Goal: Information Seeking & Learning: Compare options

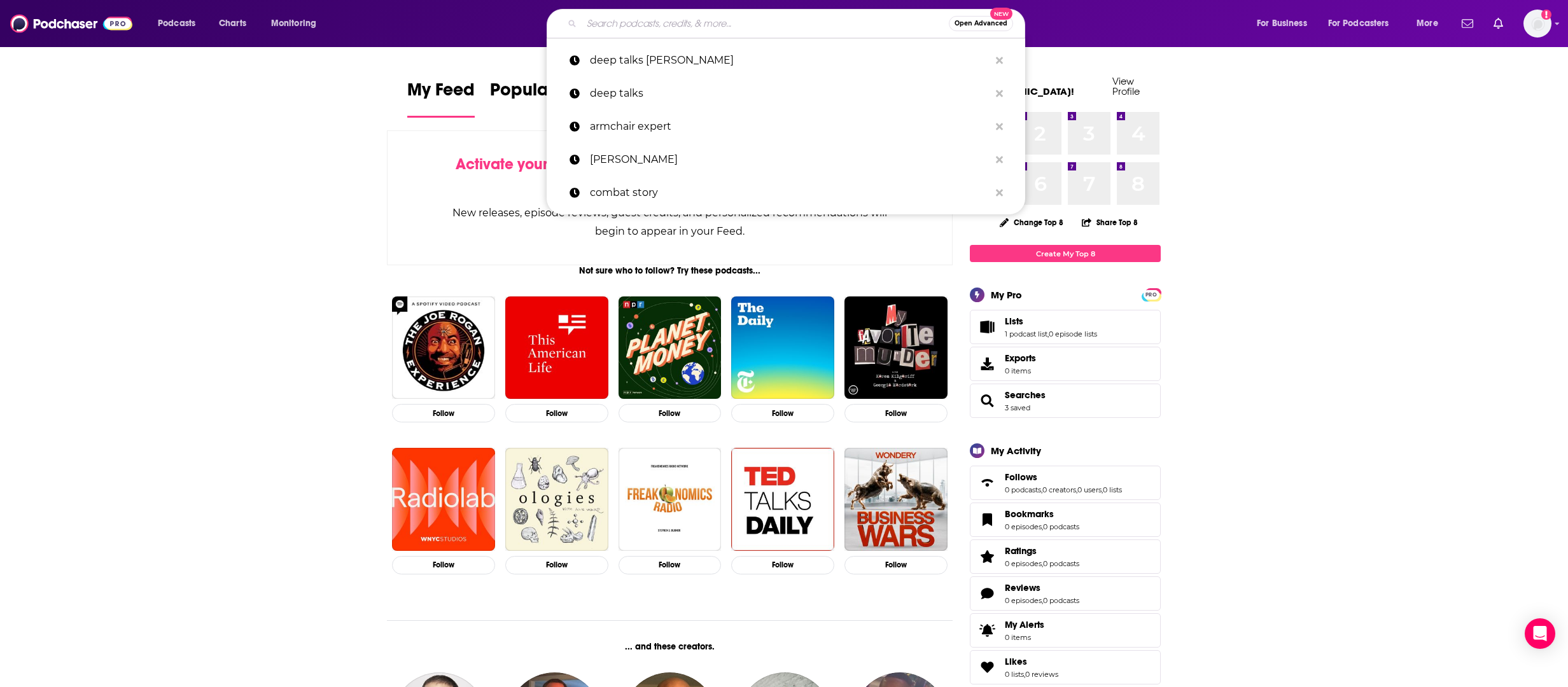
click at [623, 27] on input "Search podcasts, credits, & more..." at bounding box center [765, 23] width 367 height 20
paste input "Afternoons with [PERSON_NAME]"
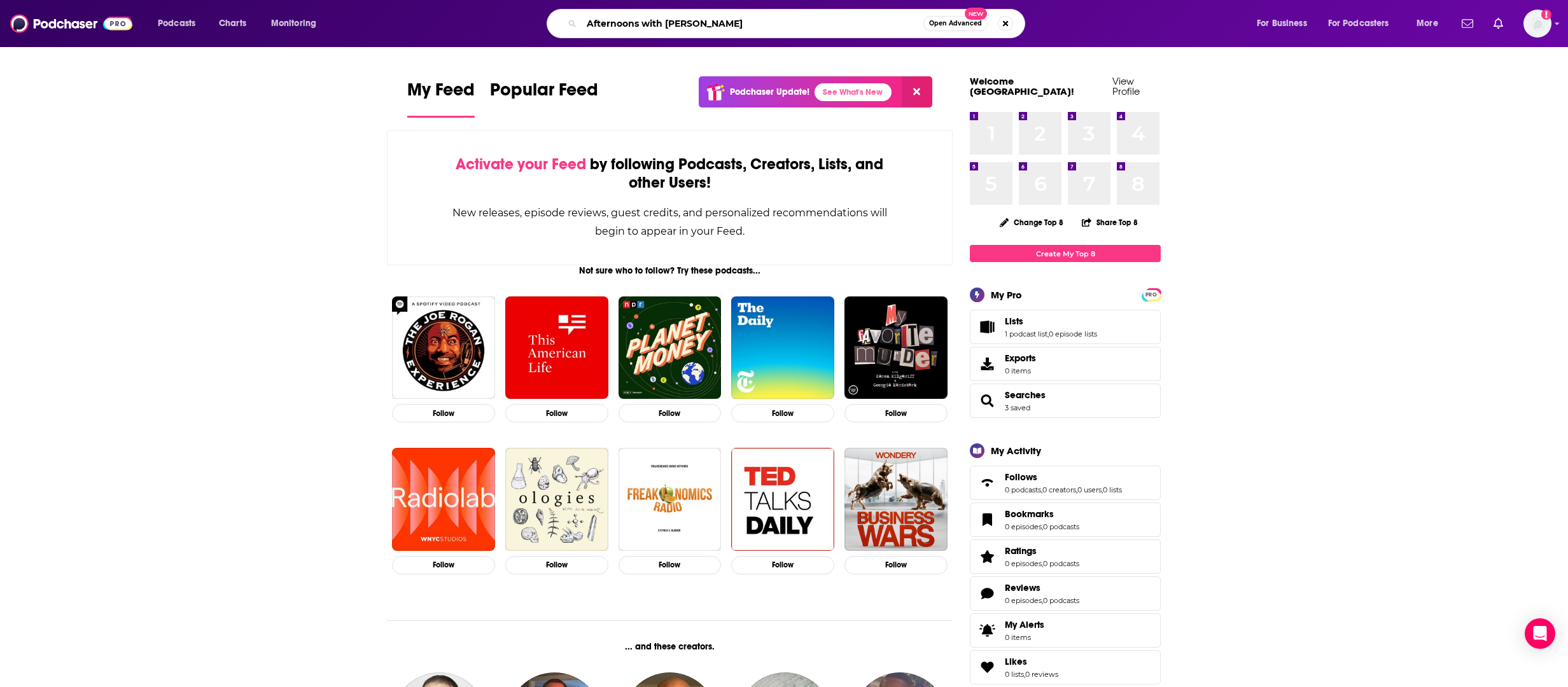
type input "Afternoons with [PERSON_NAME]"
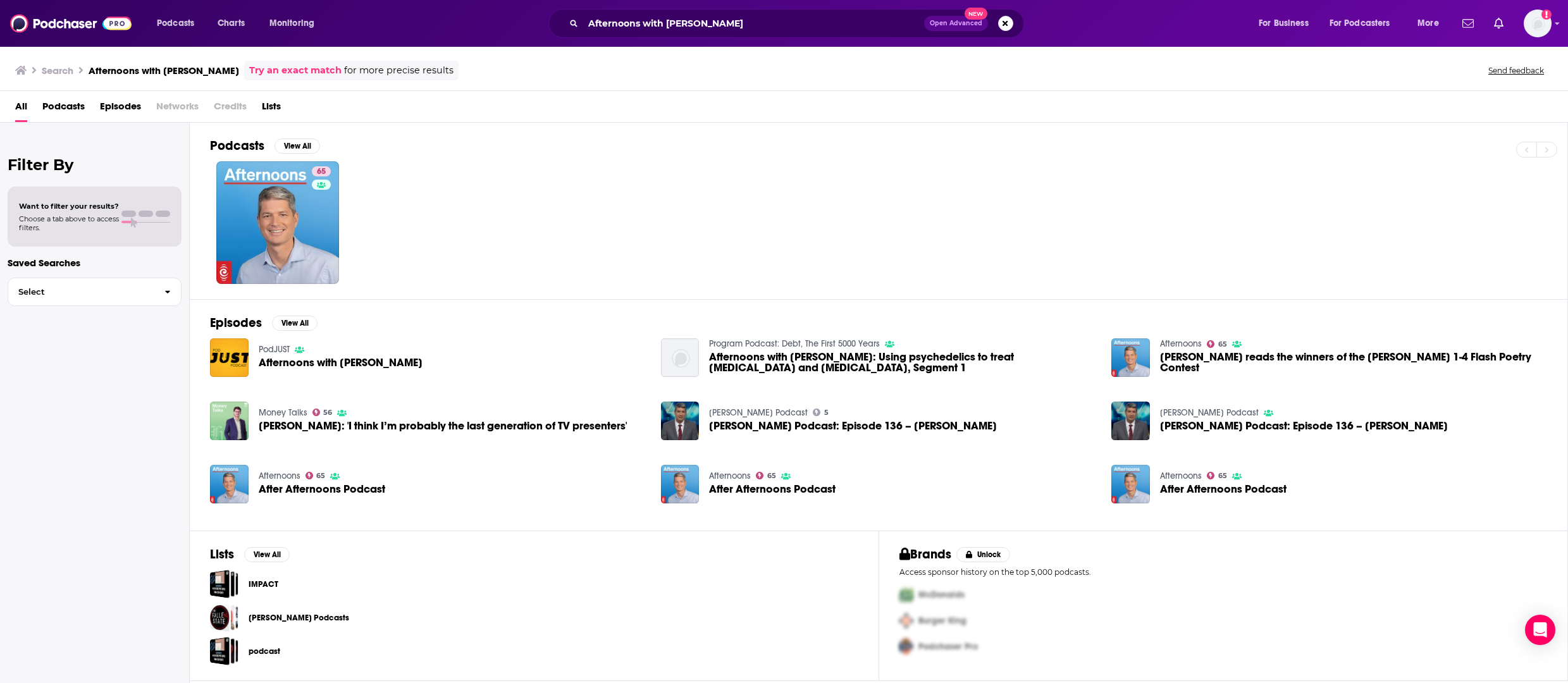
click at [373, 367] on span "Afternoons with [PERSON_NAME]" at bounding box center [341, 363] width 164 height 11
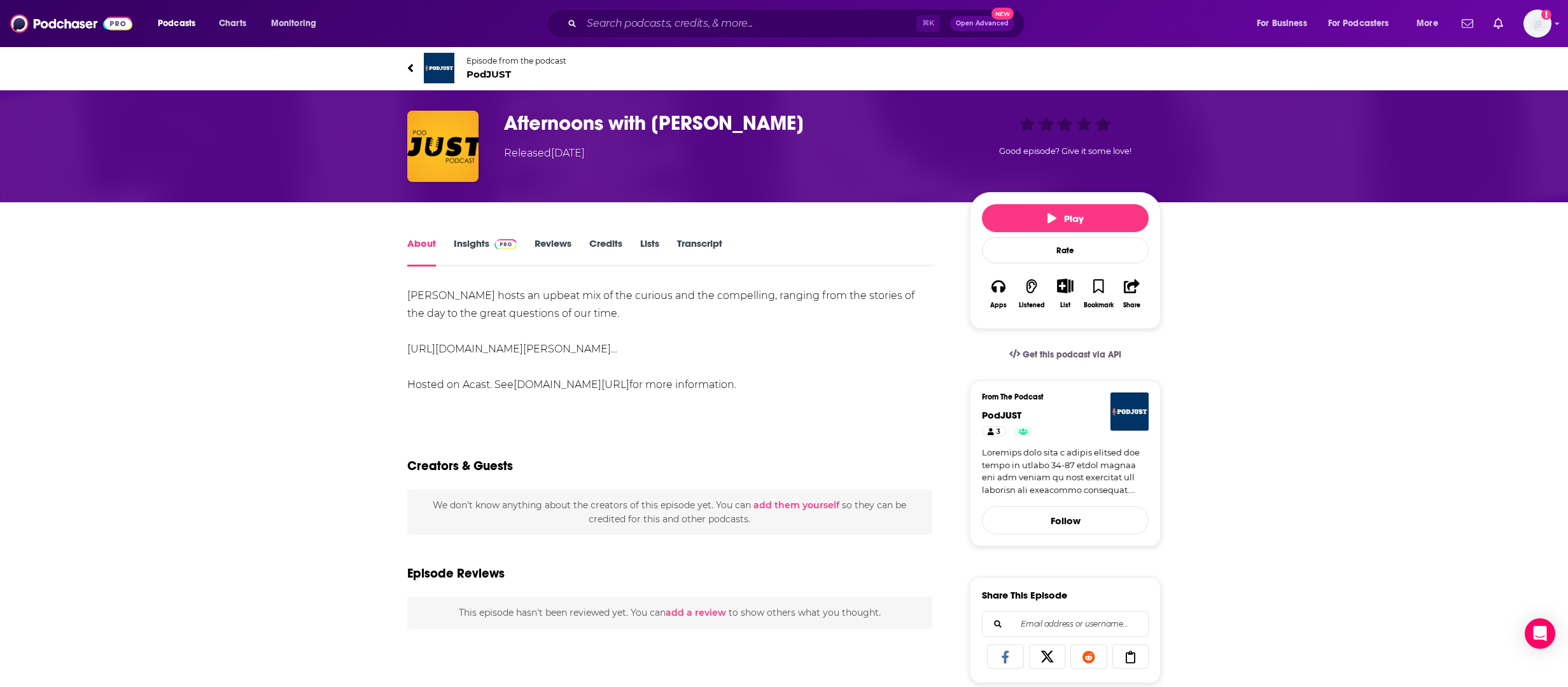
click at [490, 242] on span at bounding box center [503, 243] width 27 height 12
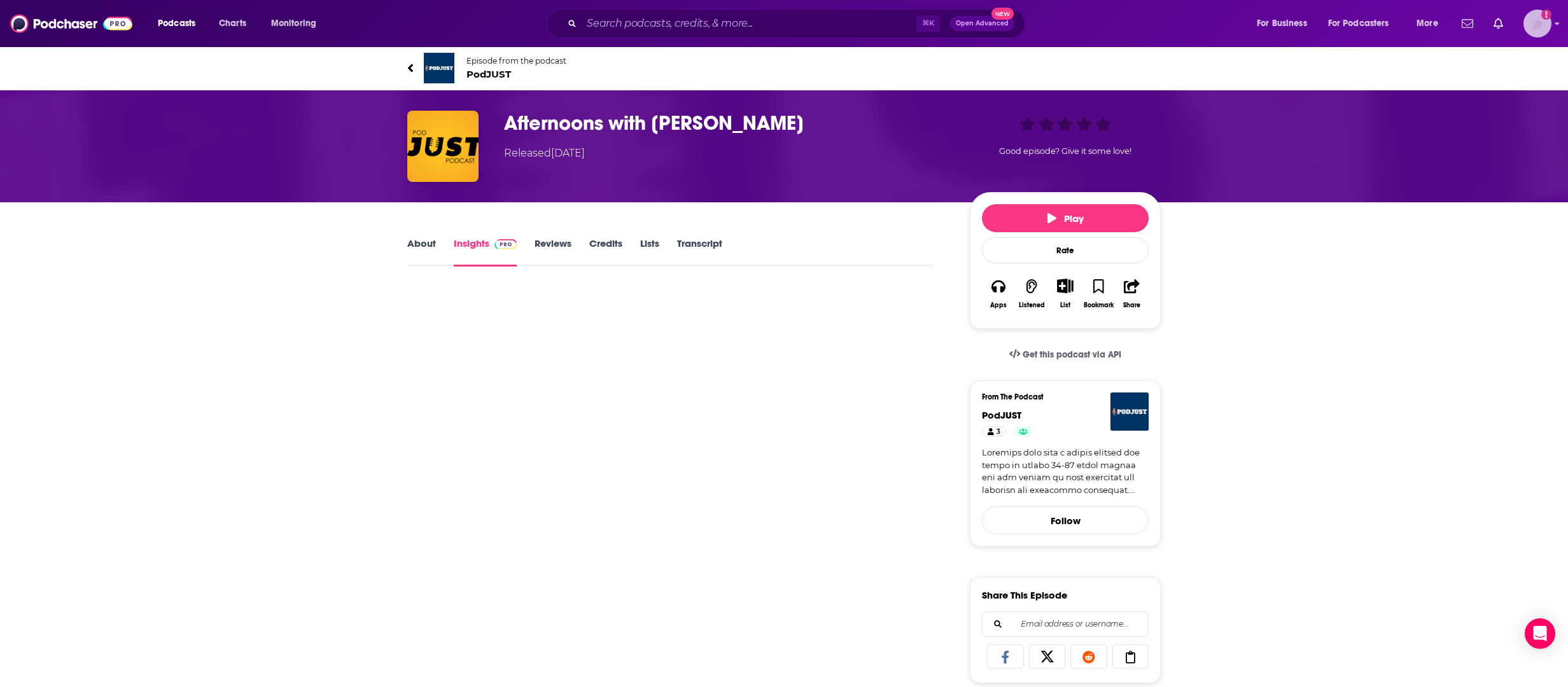
click at [1538, 26] on img "Logged in as saxton" at bounding box center [1537, 23] width 28 height 28
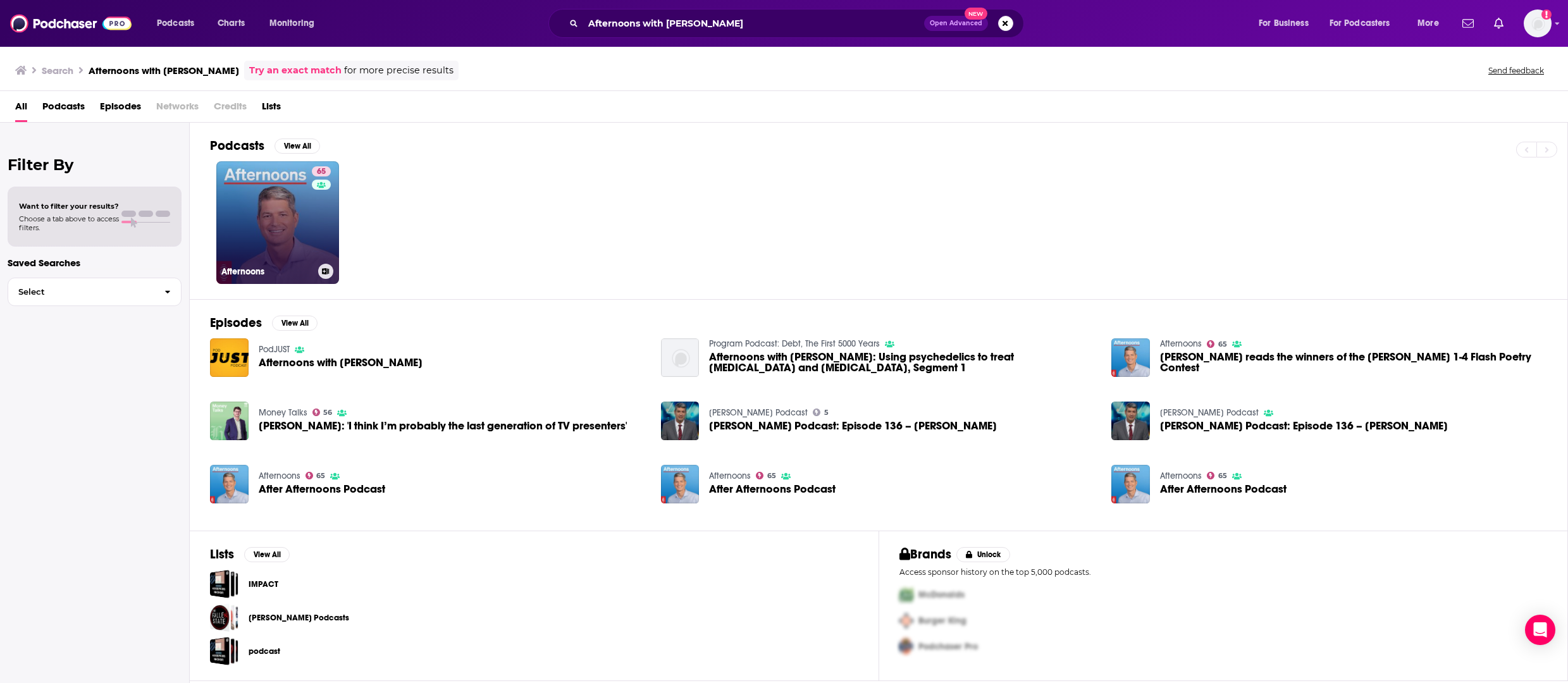
click at [290, 220] on link "65 Afternoons" at bounding box center [277, 223] width 123 height 123
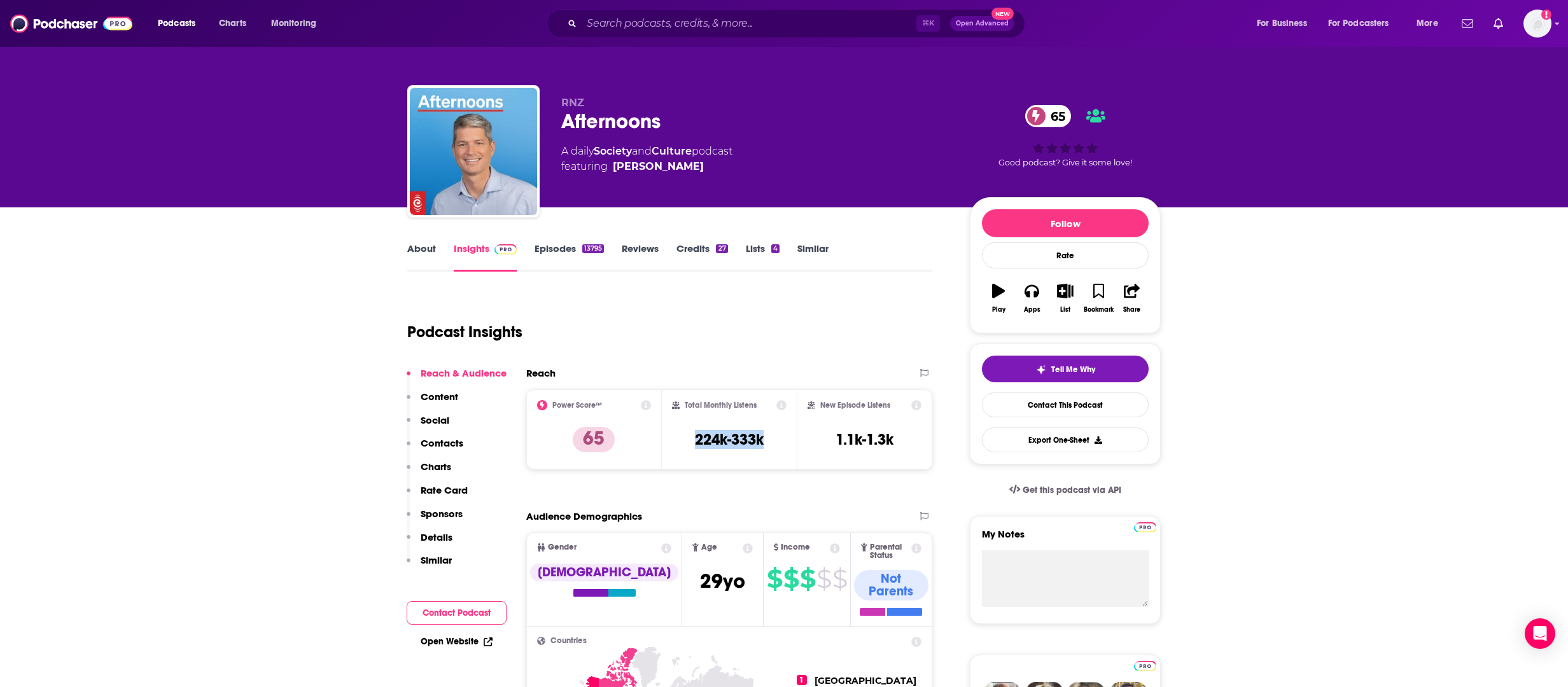
drag, startPoint x: 766, startPoint y: 439, endPoint x: 673, endPoint y: 439, distance: 93.0
click at [673, 439] on div "Total Monthly Listens 224k-333k" at bounding box center [730, 429] width 115 height 58
click at [726, 434] on h3 "224k-333k" at bounding box center [729, 440] width 68 height 19
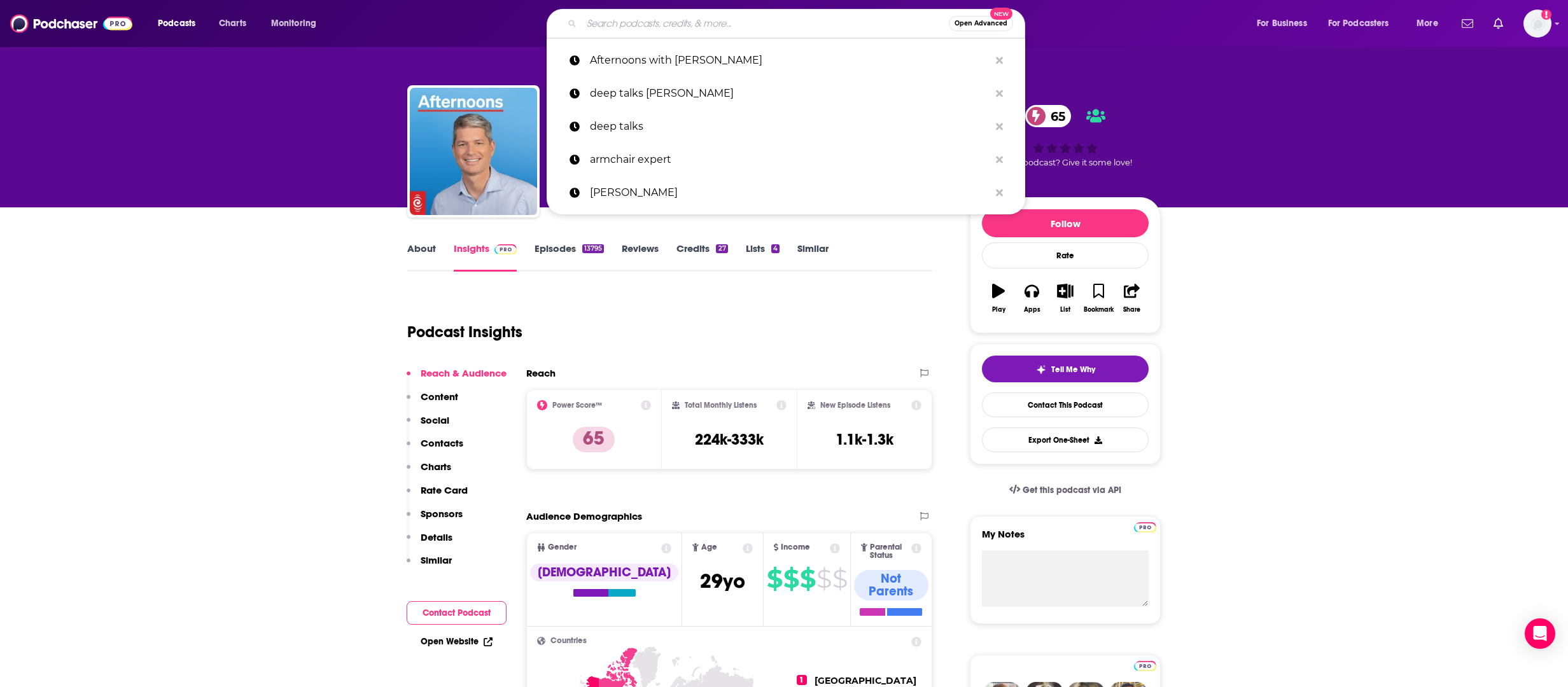
click at [757, 29] on input "Search podcasts, credits, & more..." at bounding box center [765, 23] width 367 height 20
paste input "The [PERSON_NAME] Show"
type input "The [PERSON_NAME] Show"
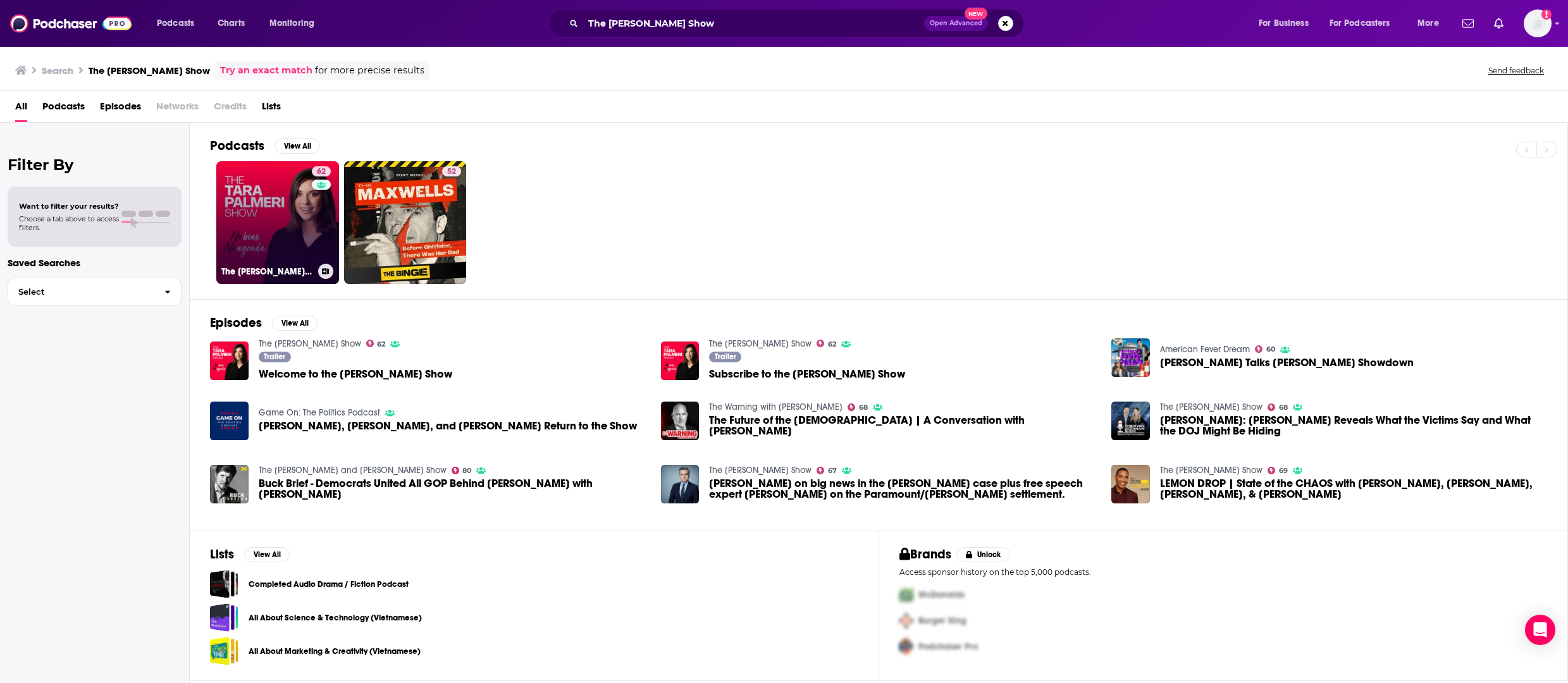
click at [274, 230] on link "62 The [PERSON_NAME] Show" at bounding box center [277, 223] width 123 height 123
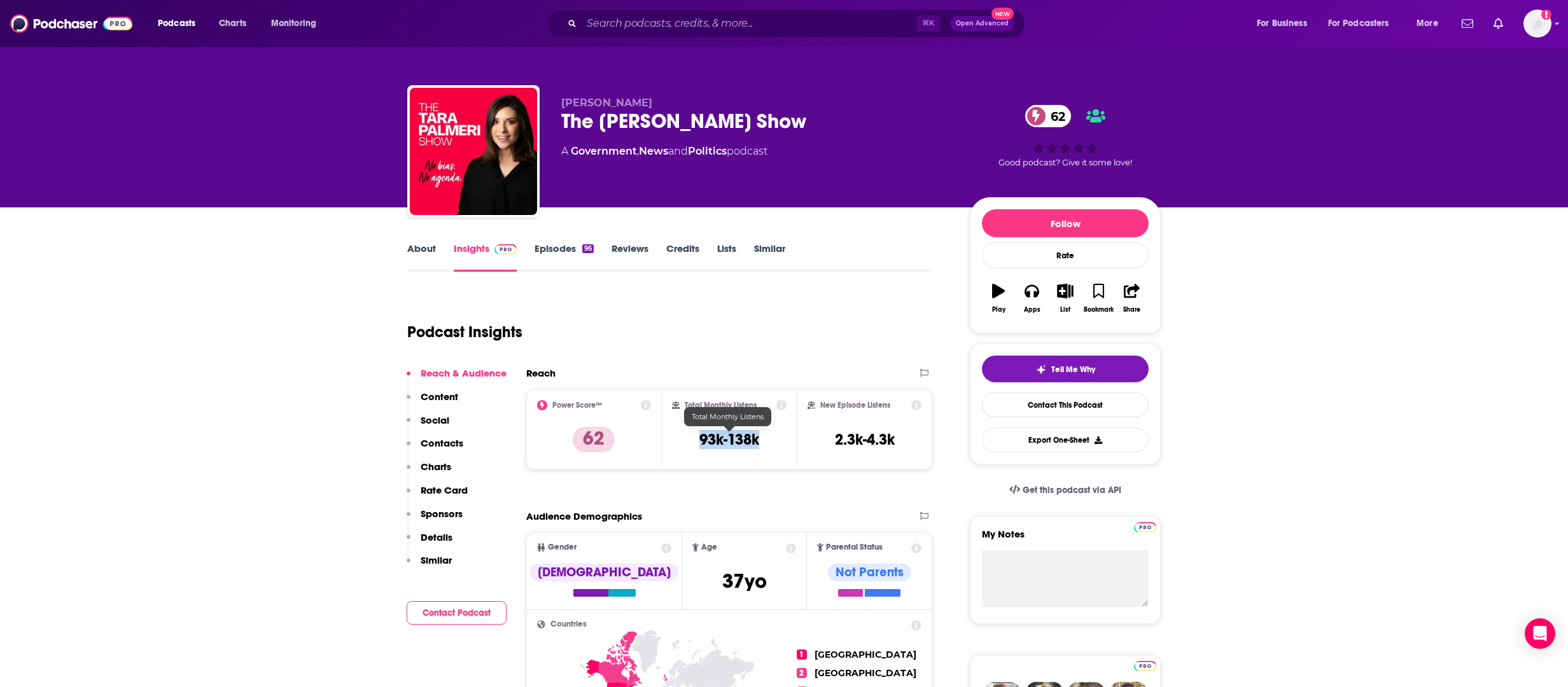
drag, startPoint x: 760, startPoint y: 440, endPoint x: 699, endPoint y: 441, distance: 61.0
click at [699, 441] on div "Total Monthly Listens 93k-138k" at bounding box center [730, 429] width 115 height 58
copy h3 "93k-138k"
click at [697, 25] on input "Search podcasts, credits, & more..." at bounding box center [748, 23] width 335 height 20
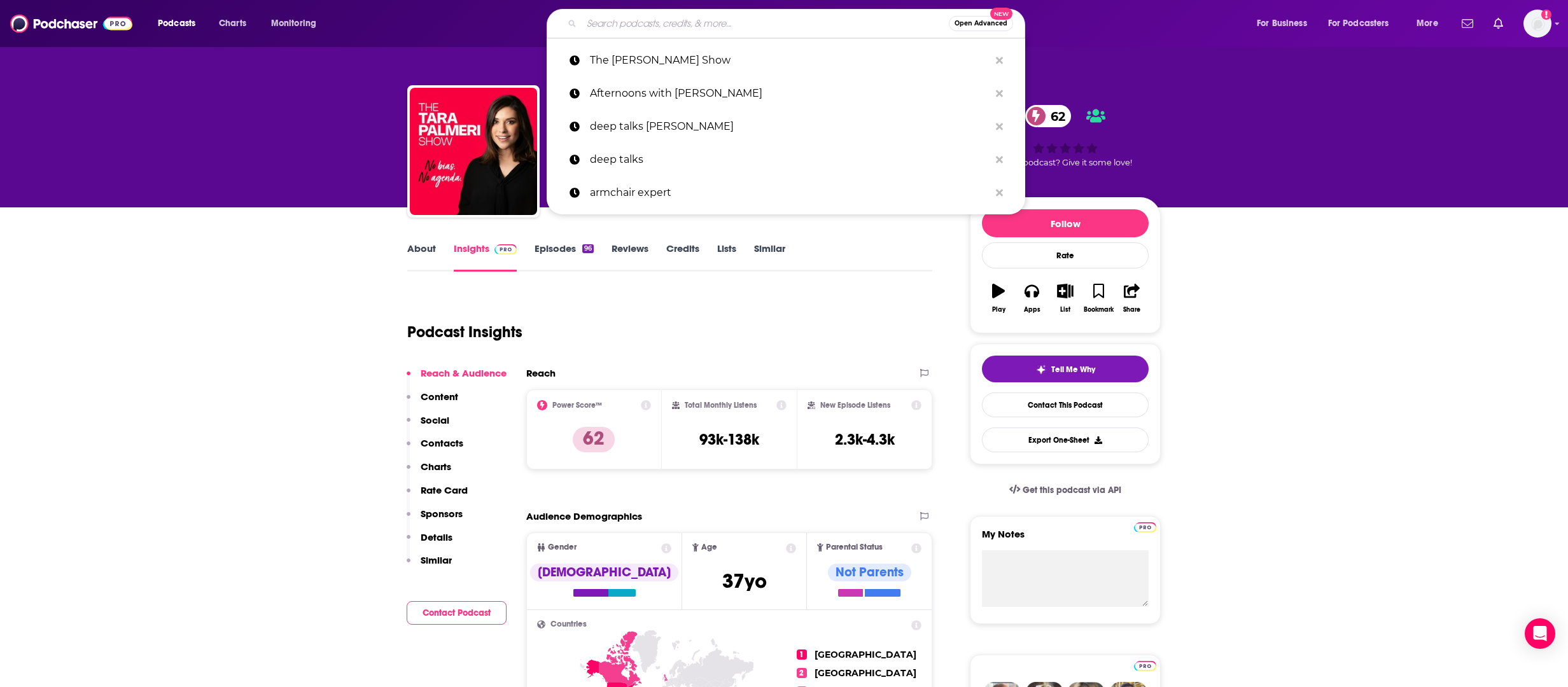
paste input "Parenting Great Kids"
type input "Parenting Great Kids"
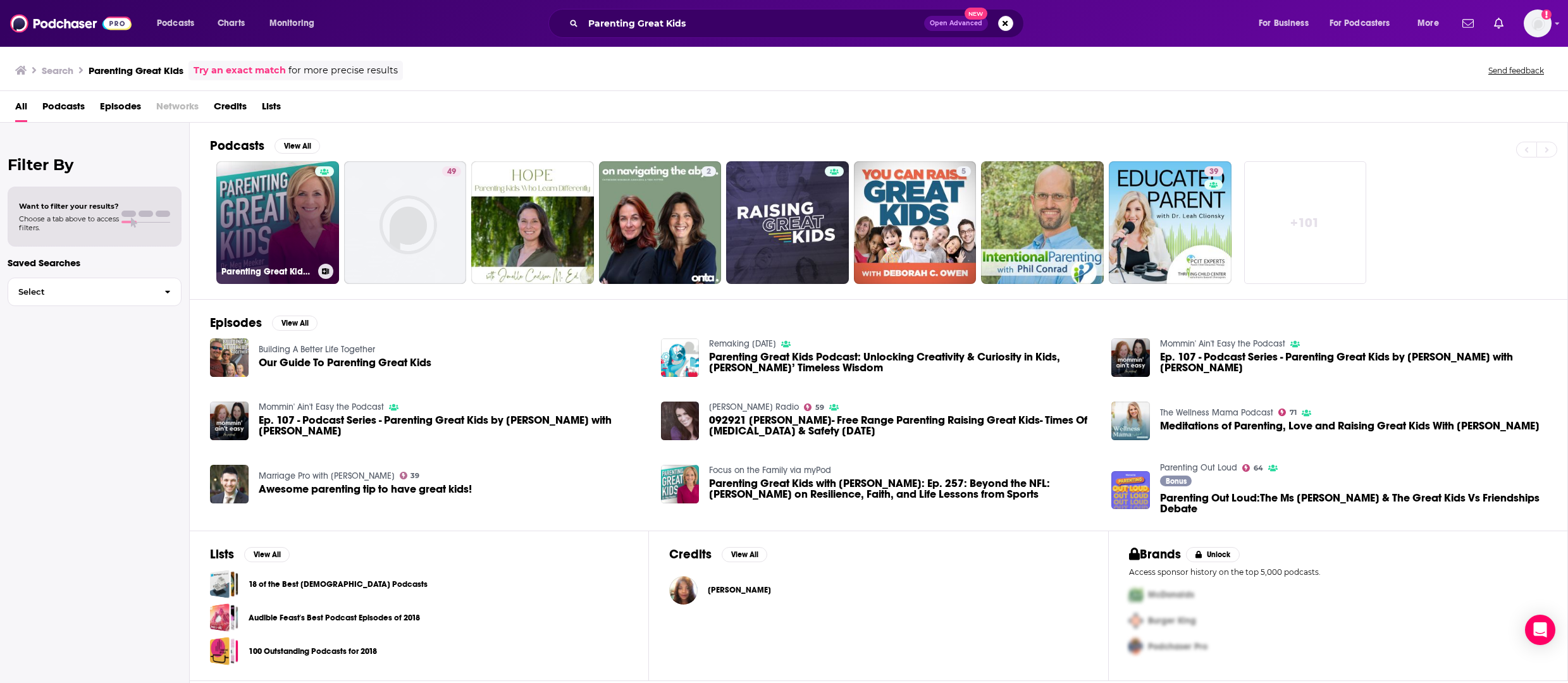
click at [298, 220] on link "Parenting Great Kids with [PERSON_NAME]" at bounding box center [277, 223] width 123 height 123
click at [278, 219] on link "Parenting Great Kids with [PERSON_NAME]" at bounding box center [277, 223] width 123 height 123
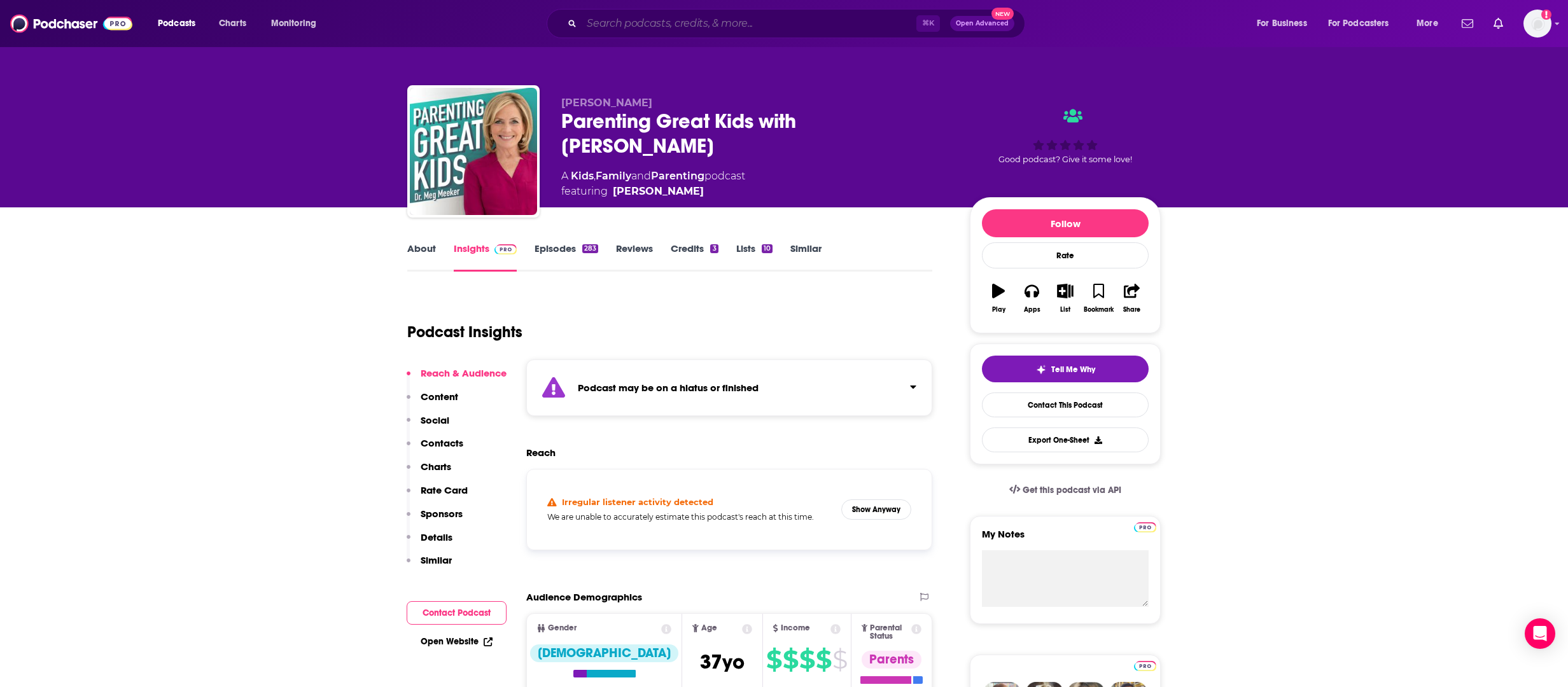
click at [612, 24] on input "Search podcasts, credits, & more..." at bounding box center [748, 23] width 335 height 20
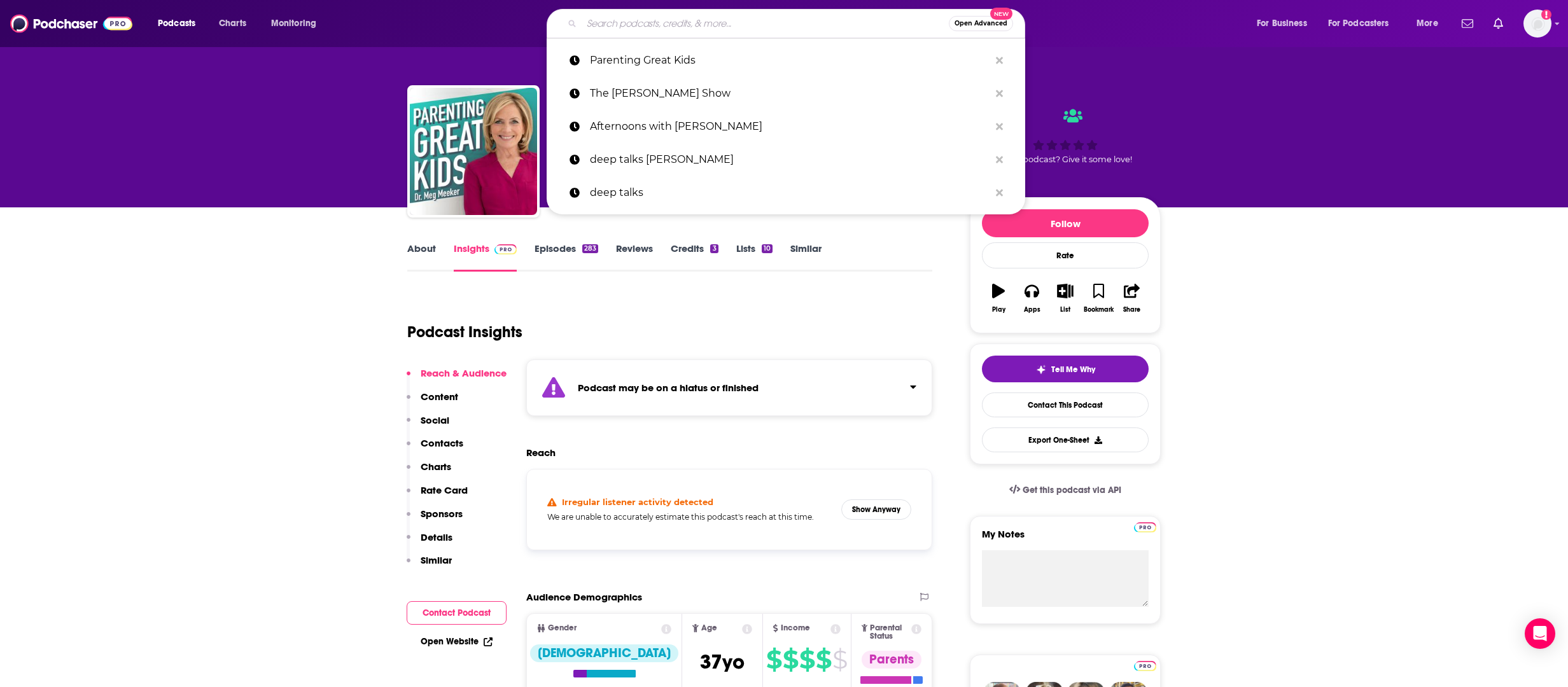
paste input "Off the [PERSON_NAME] with [PERSON_NAME]"
type input "Off the [PERSON_NAME] with [PERSON_NAME]"
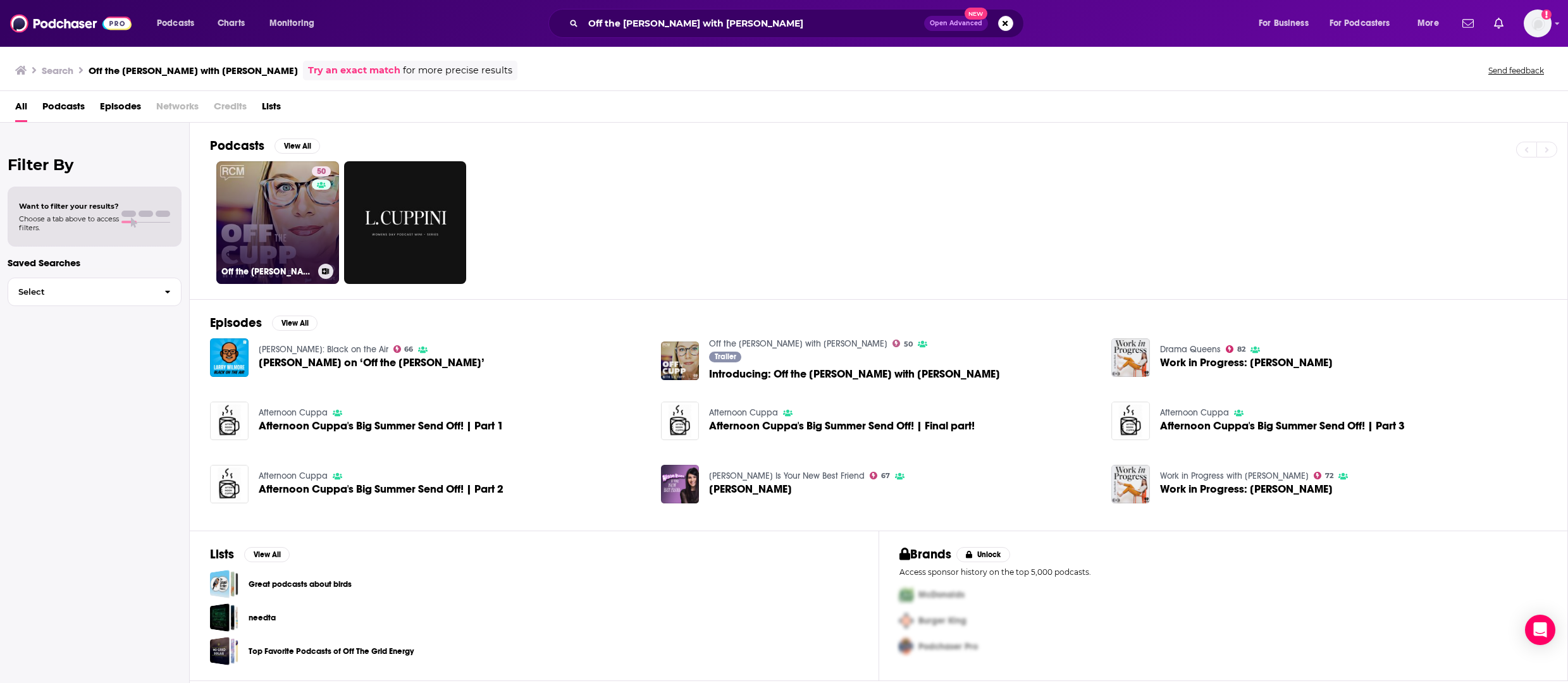
click at [296, 226] on link "50 Off the [PERSON_NAME] with [PERSON_NAME]" at bounding box center [277, 223] width 123 height 123
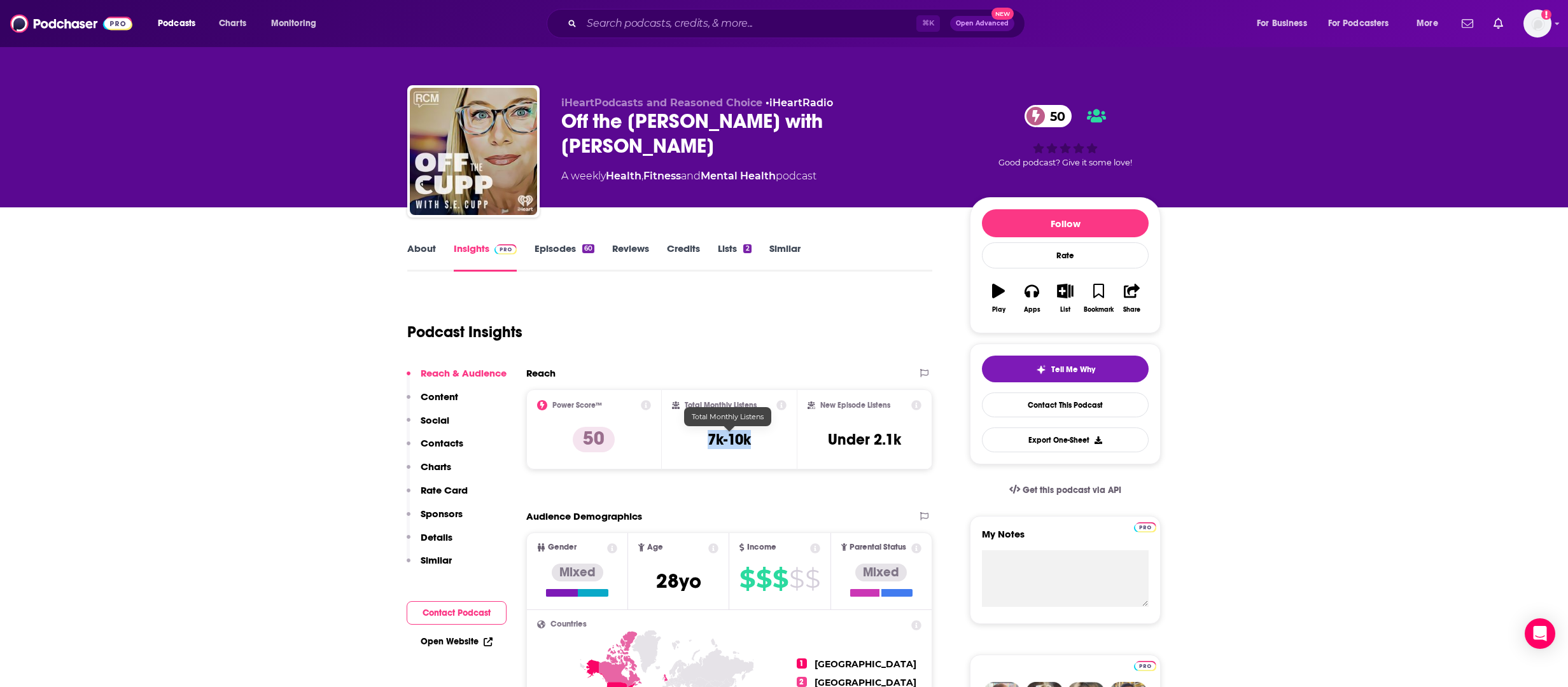
drag, startPoint x: 751, startPoint y: 442, endPoint x: 862, endPoint y: 83, distance: 375.8
click at [711, 441] on div "Total Monthly Listens 7k-10k" at bounding box center [730, 429] width 115 height 58
copy h3 "7k-10k"
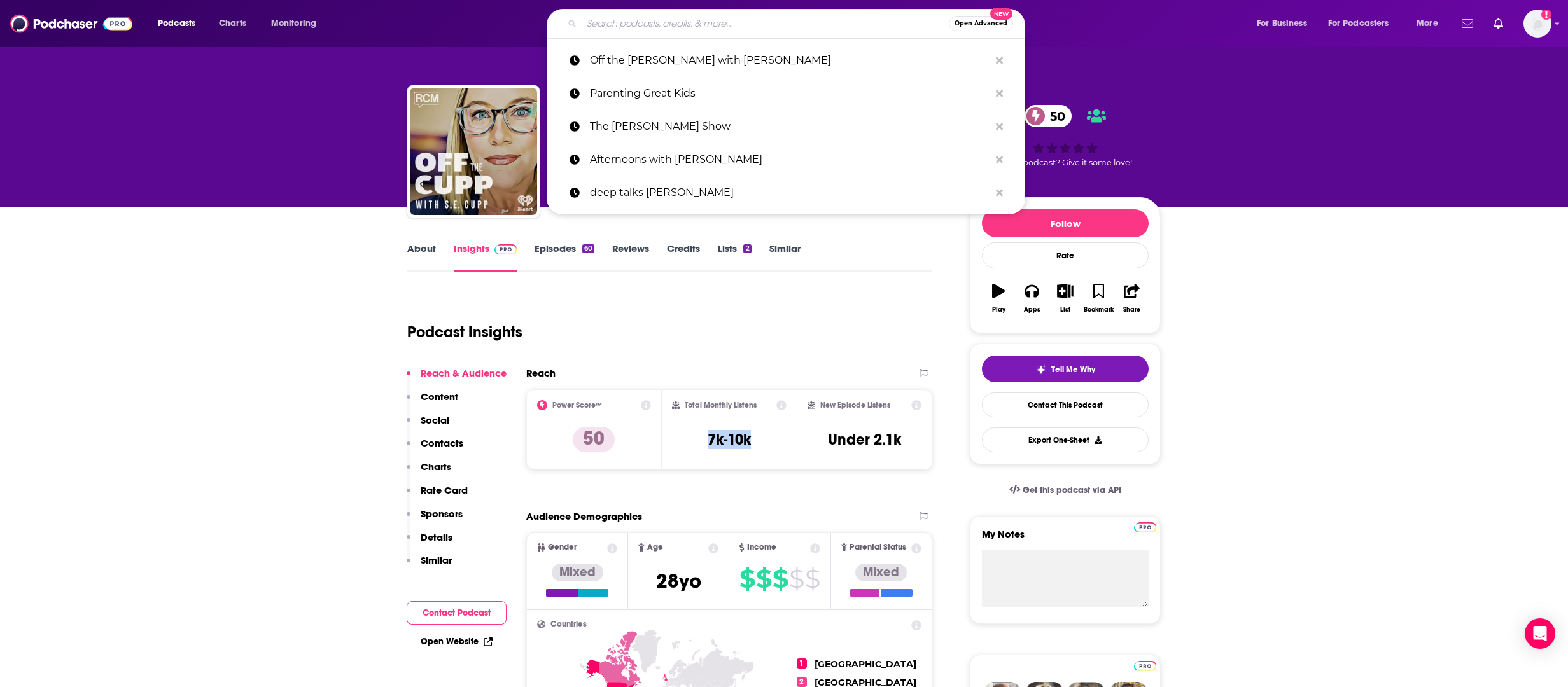
click at [629, 24] on input "Search podcasts, credits, & more..." at bounding box center [765, 23] width 367 height 20
paste input "Mom Wars"
type input "Mom Wars"
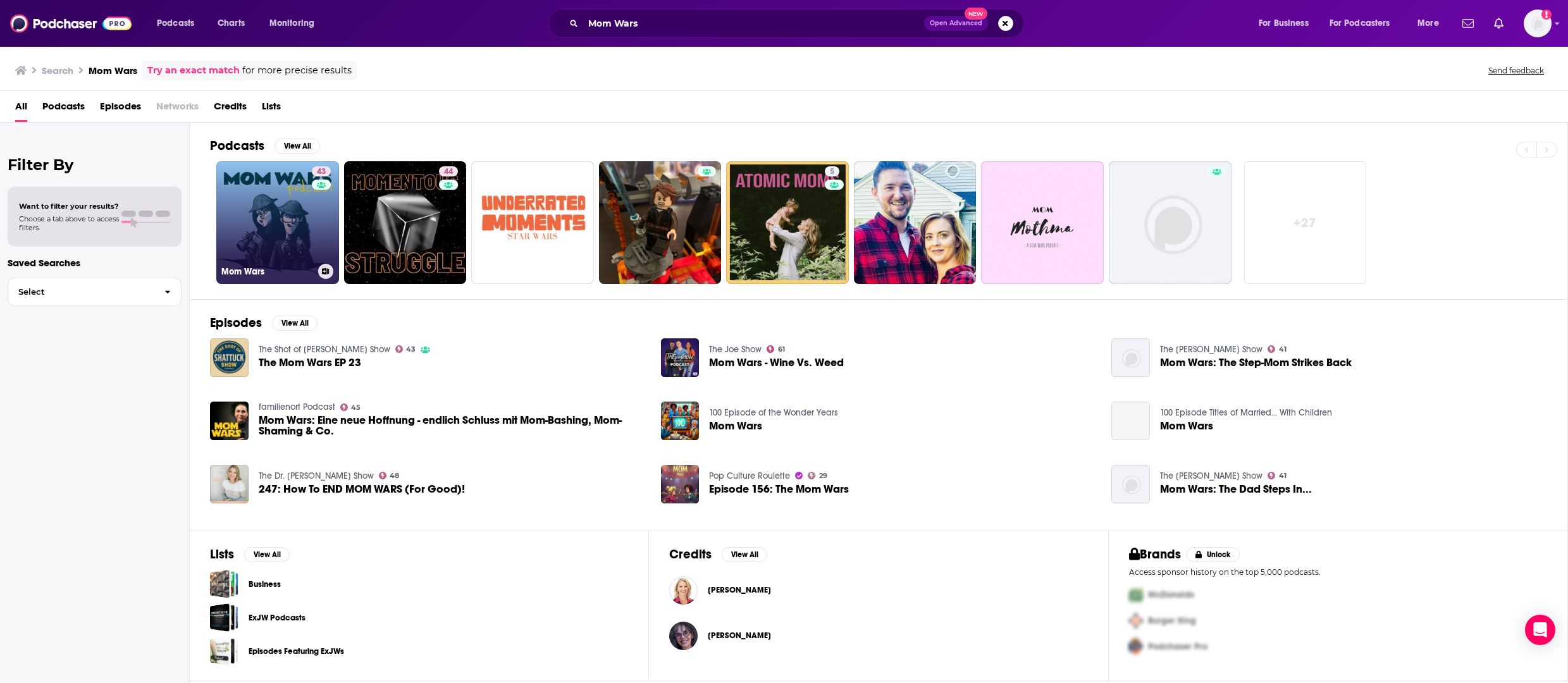
click at [304, 234] on link "43 Mom Wars" at bounding box center [277, 223] width 123 height 123
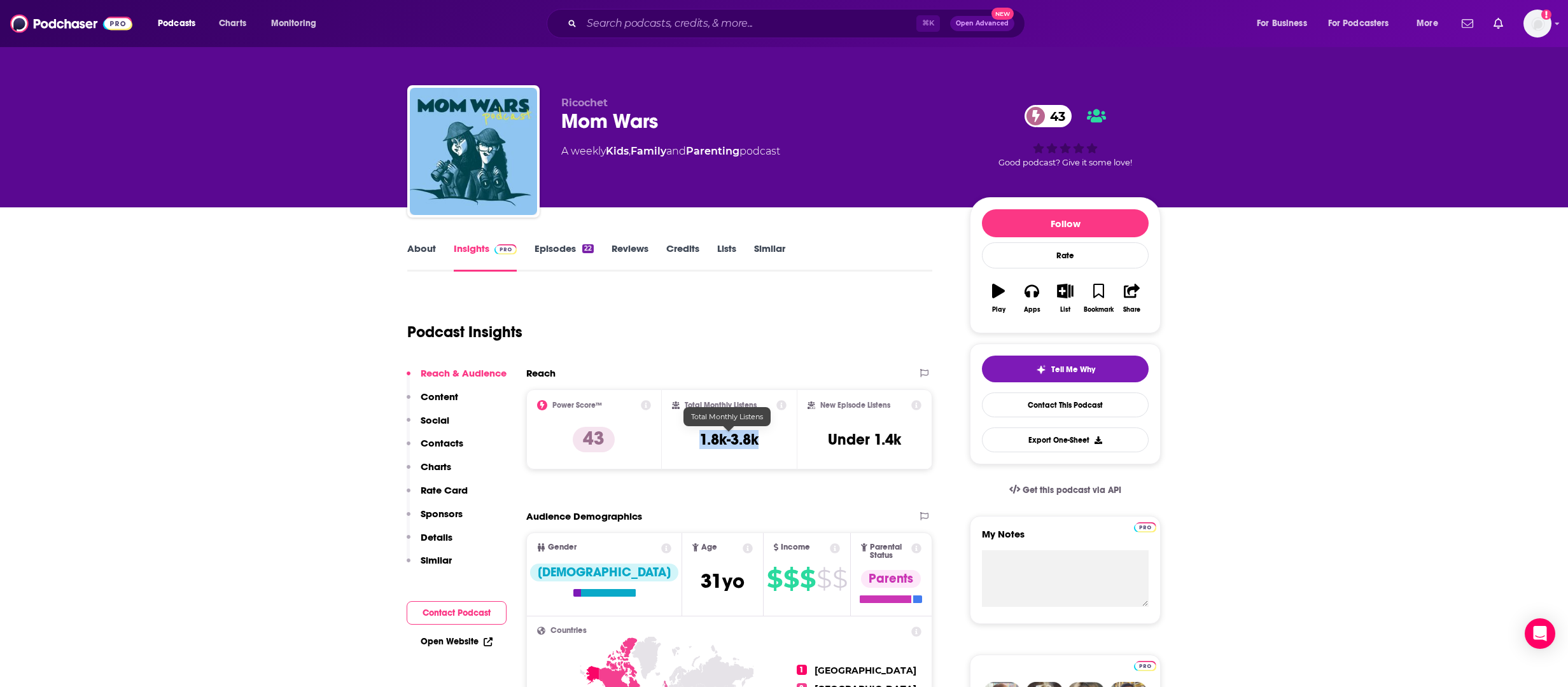
drag, startPoint x: 756, startPoint y: 441, endPoint x: 744, endPoint y: 249, distance: 192.4
click at [702, 440] on div "Total Monthly Listens 1.8k-3.8k" at bounding box center [730, 429] width 115 height 58
copy h3 "1.8k-3.8k"
click at [604, 24] on input "Search podcasts, credits, & more..." at bounding box center [748, 23] width 335 height 20
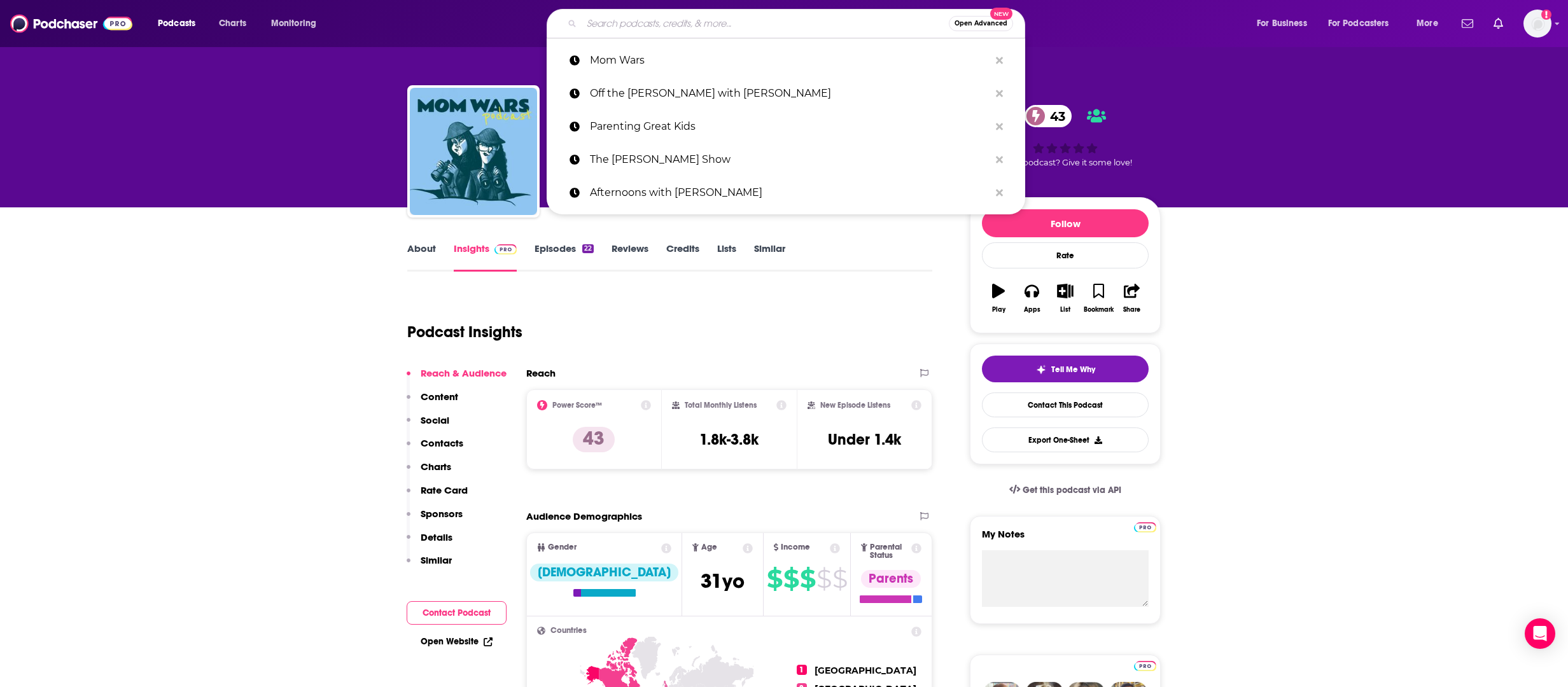
paste input "Parenting IQ"
type input "Parenting IQ"
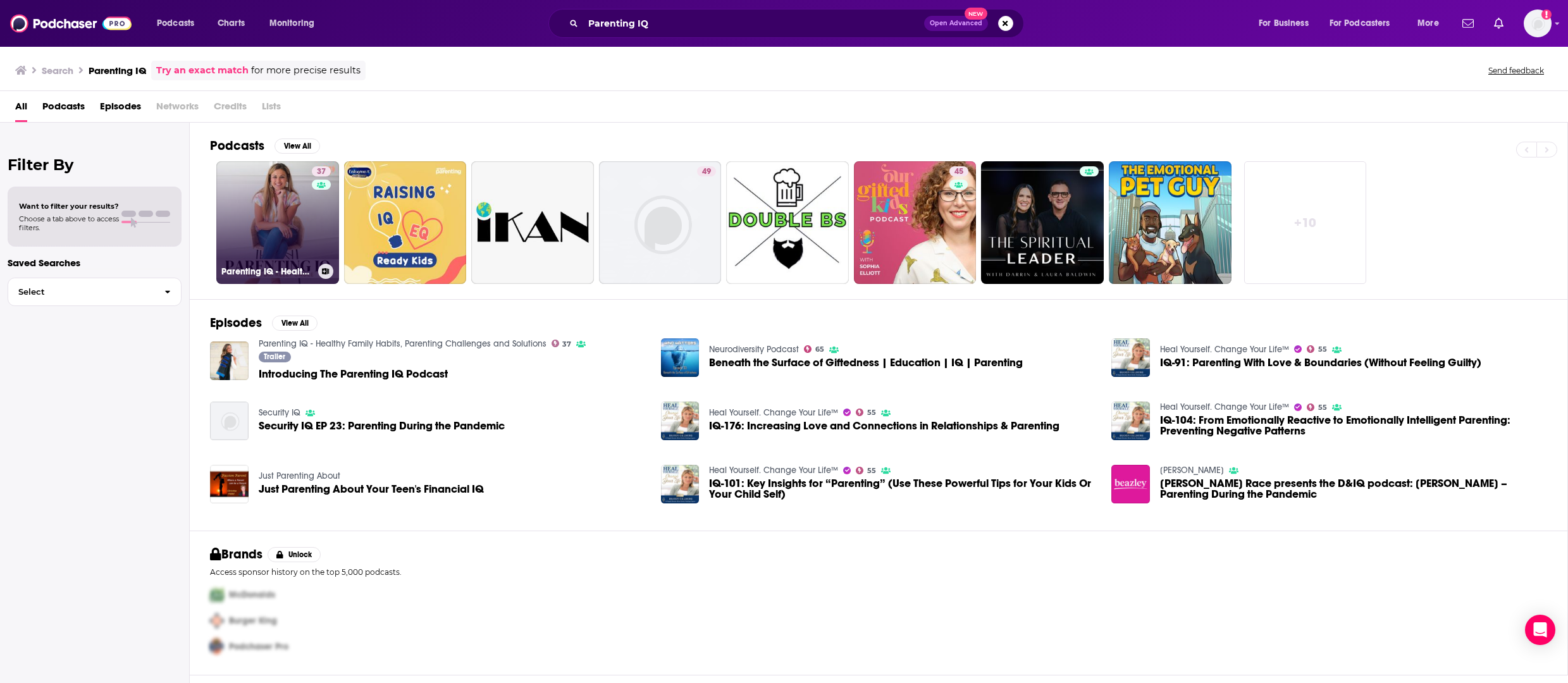
click at [301, 236] on link "37 Parenting IQ - Healthy Family Habits, Parenting Challenges and Solutions" at bounding box center [277, 223] width 123 height 123
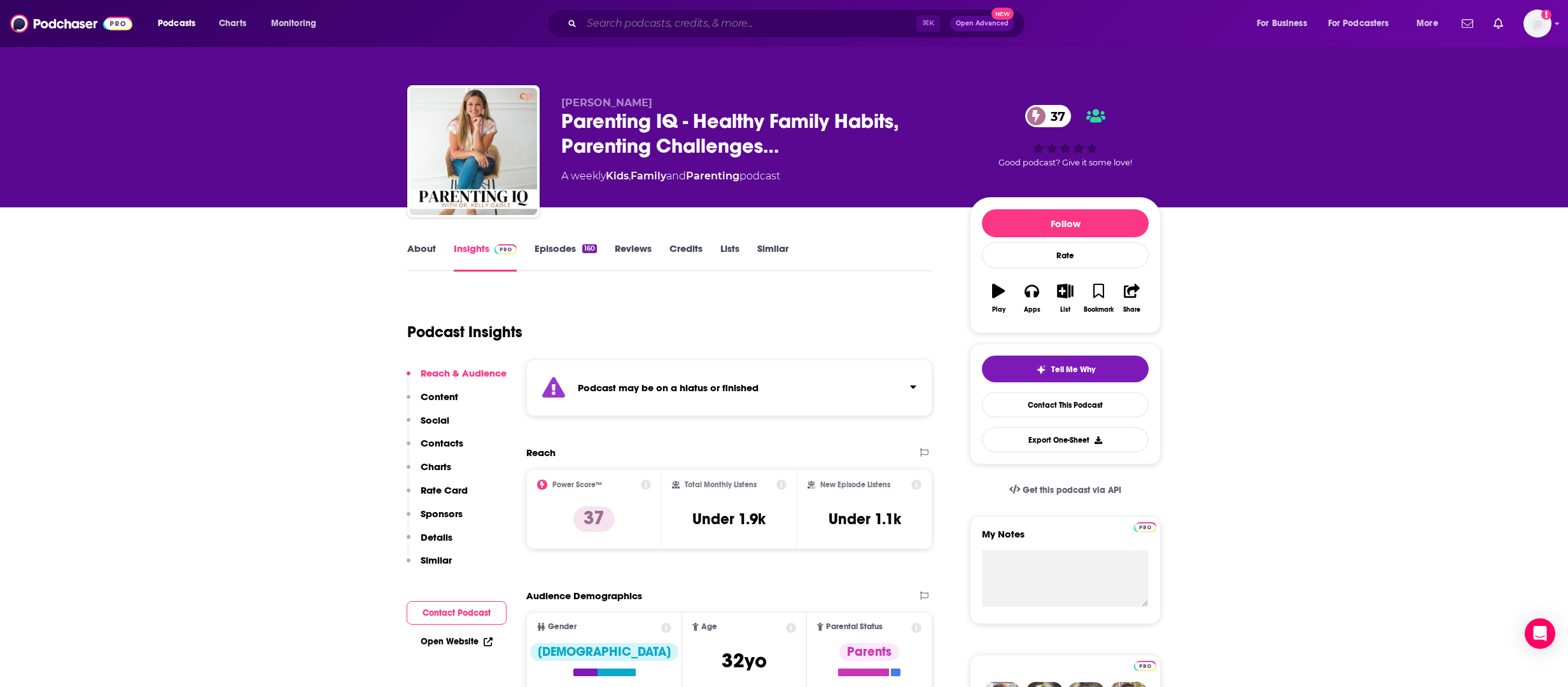
click at [799, 19] on input "Search podcasts, credits, & more..." at bounding box center [748, 23] width 335 height 20
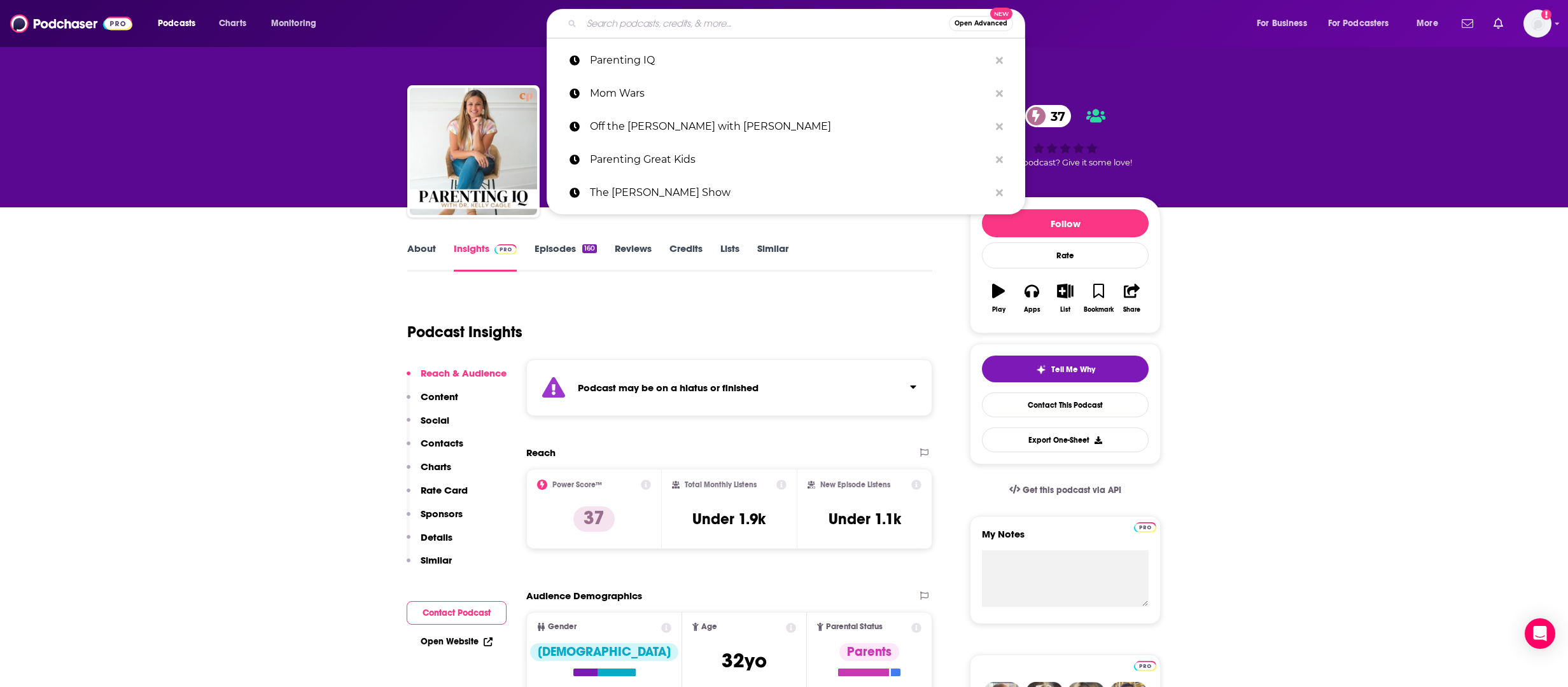
paste input "How to Talk to Your Kids About Anything"
type input "How to Talk to Your Kids About Anything"
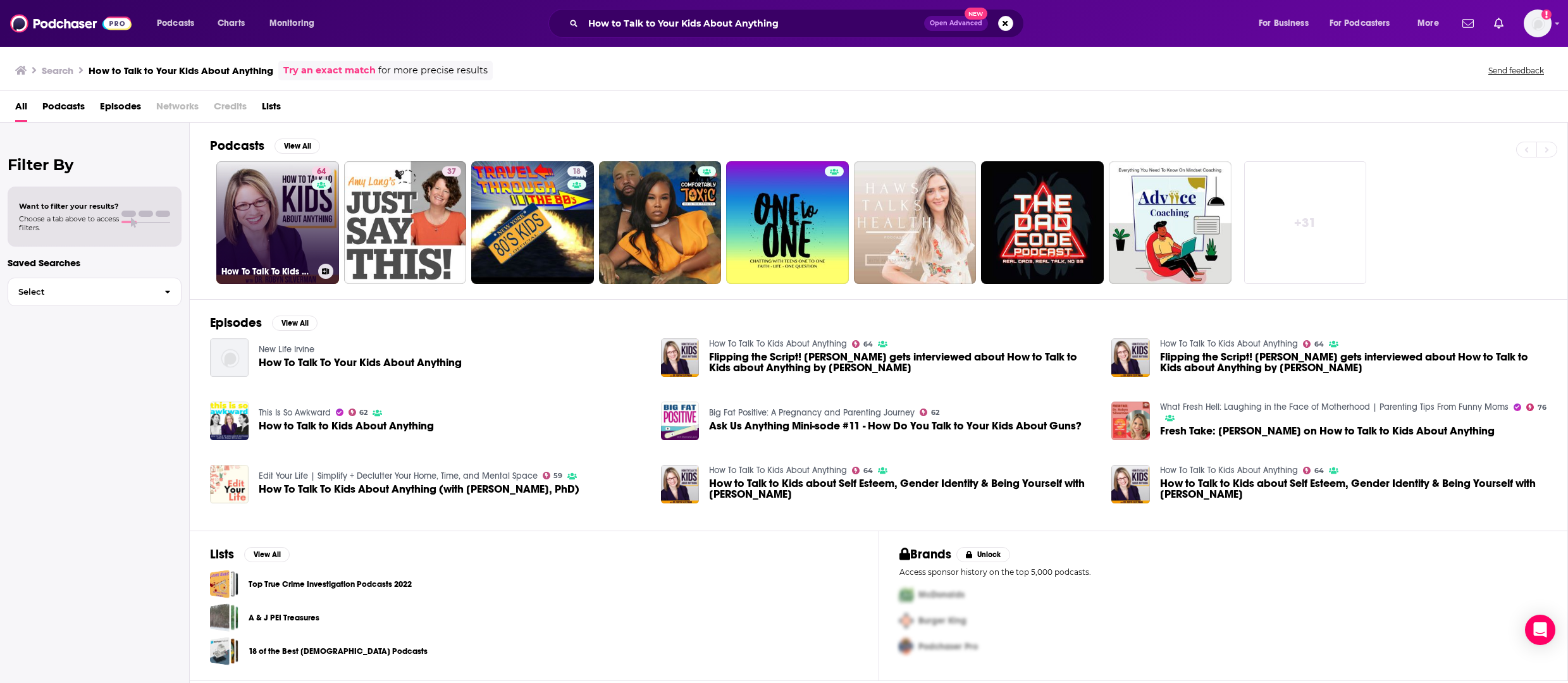
click at [294, 226] on link "64 How To Talk To Kids About Anything" at bounding box center [277, 223] width 123 height 123
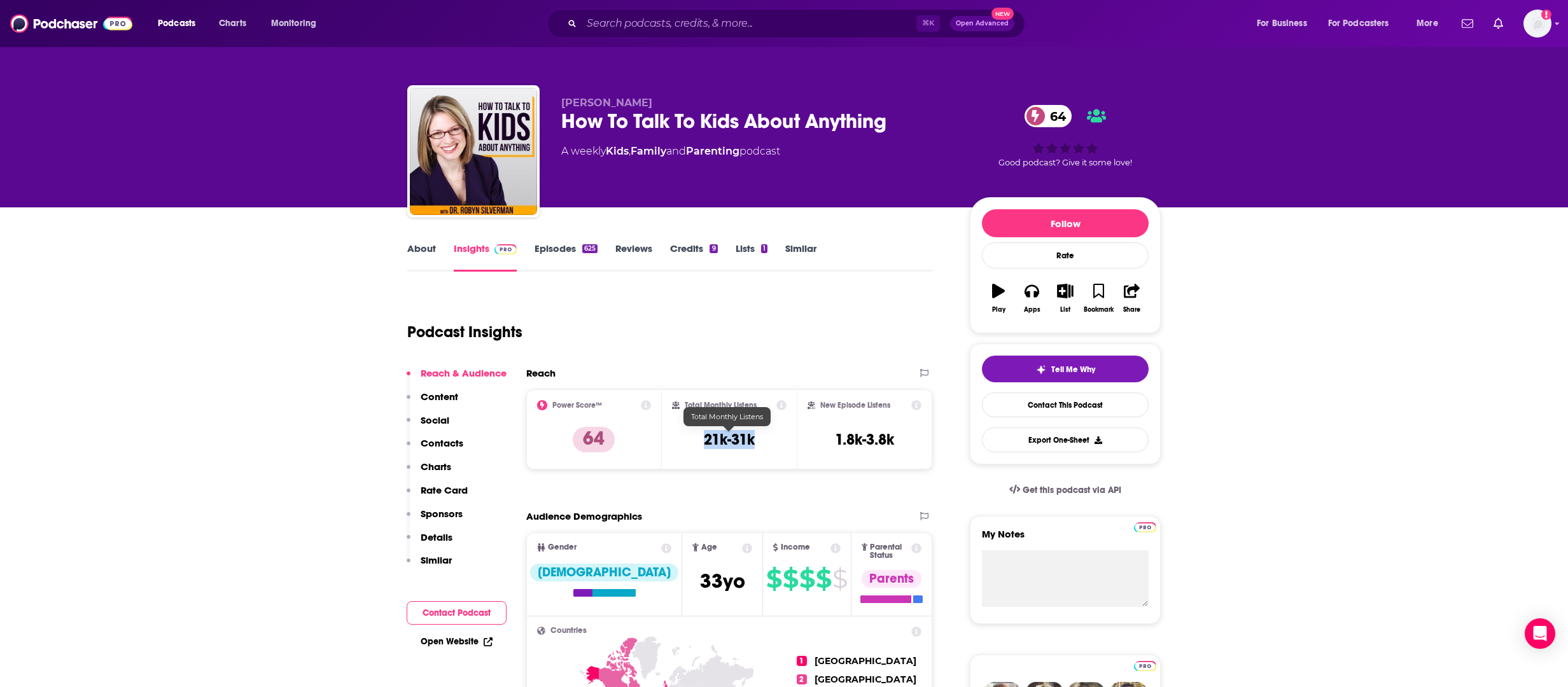
drag, startPoint x: 759, startPoint y: 441, endPoint x: 861, endPoint y: 1, distance: 451.7
click at [697, 440] on div "Total Monthly Listens 21k-31k" at bounding box center [730, 429] width 115 height 58
copy h3 "21k-31k"
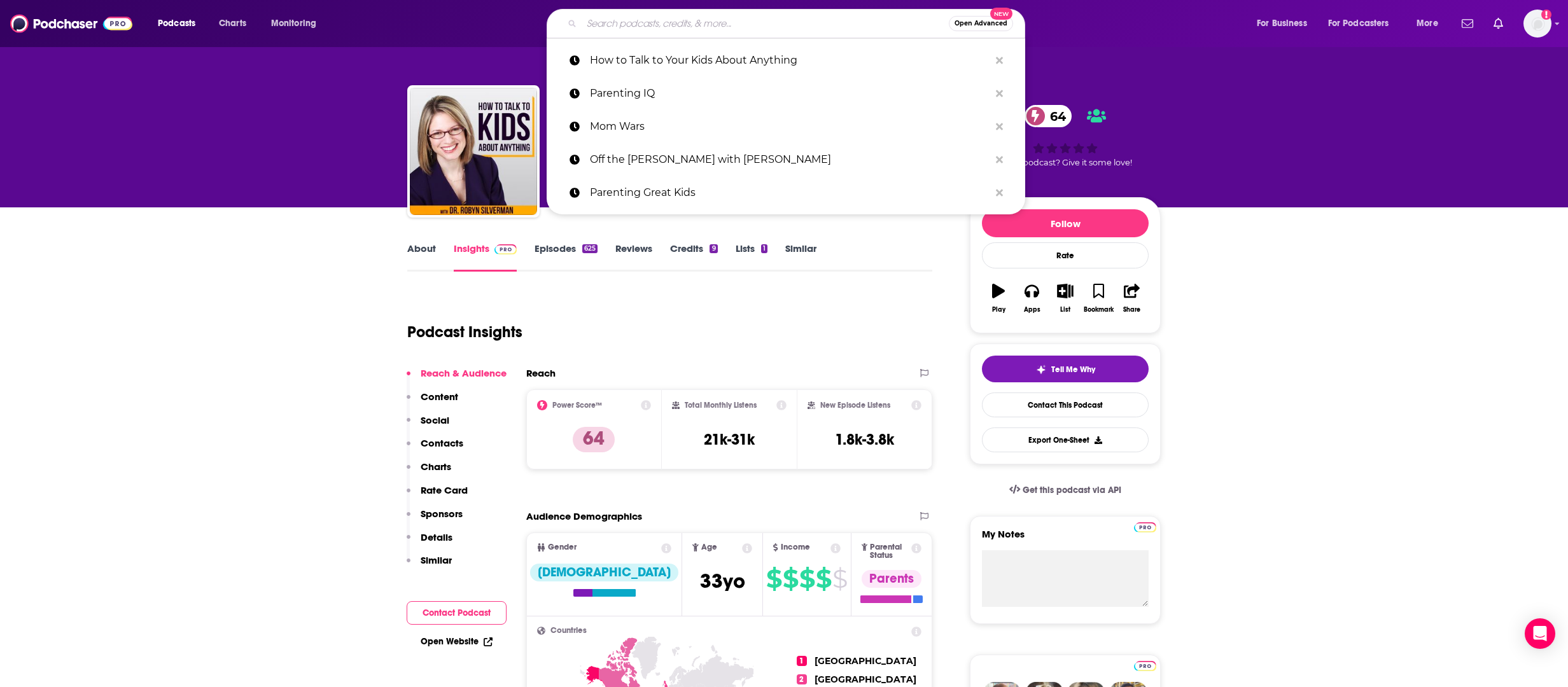
click at [862, 24] on input "Search podcasts, credits, & more..." at bounding box center [765, 23] width 367 height 20
paste input "The Lincoln Project"
type input "The Lincoln Project"
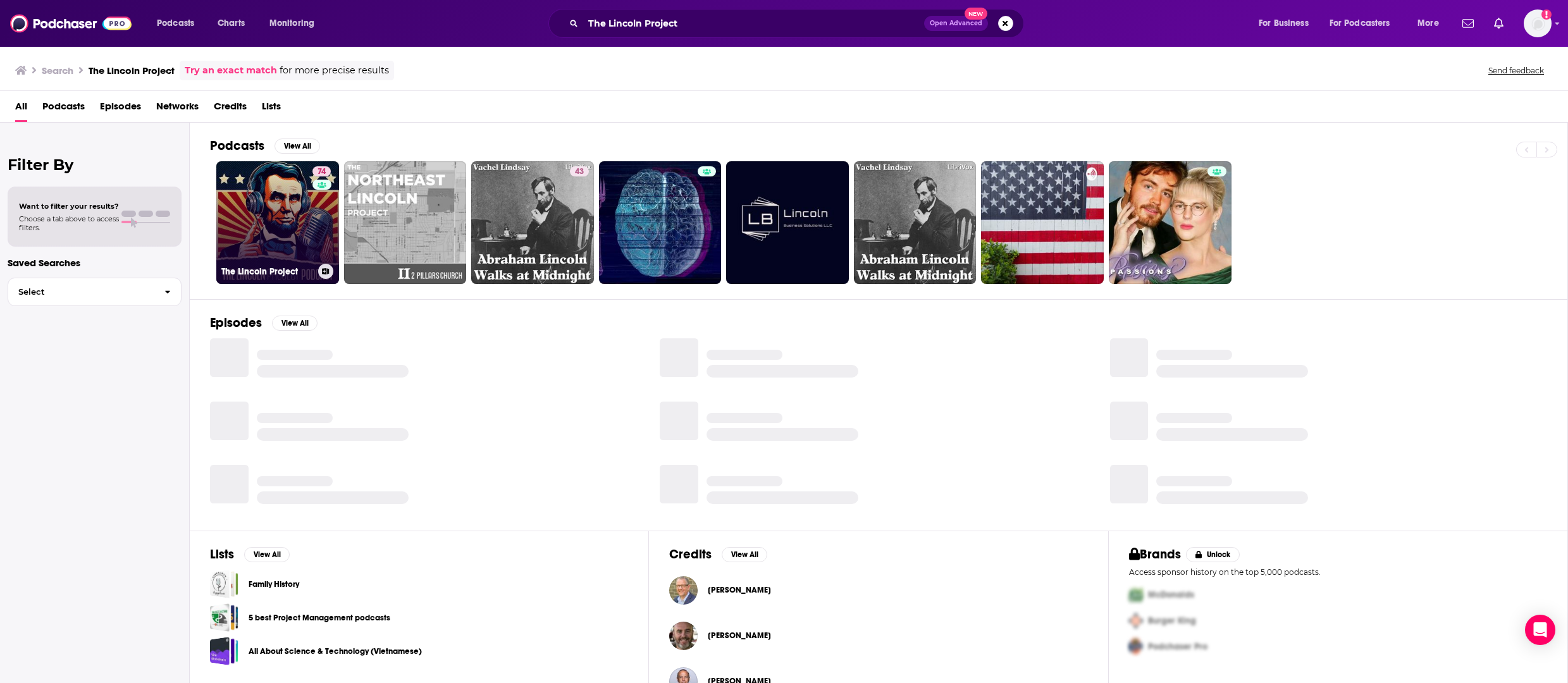
click at [287, 236] on link "74 The Lincoln Project" at bounding box center [277, 223] width 123 height 123
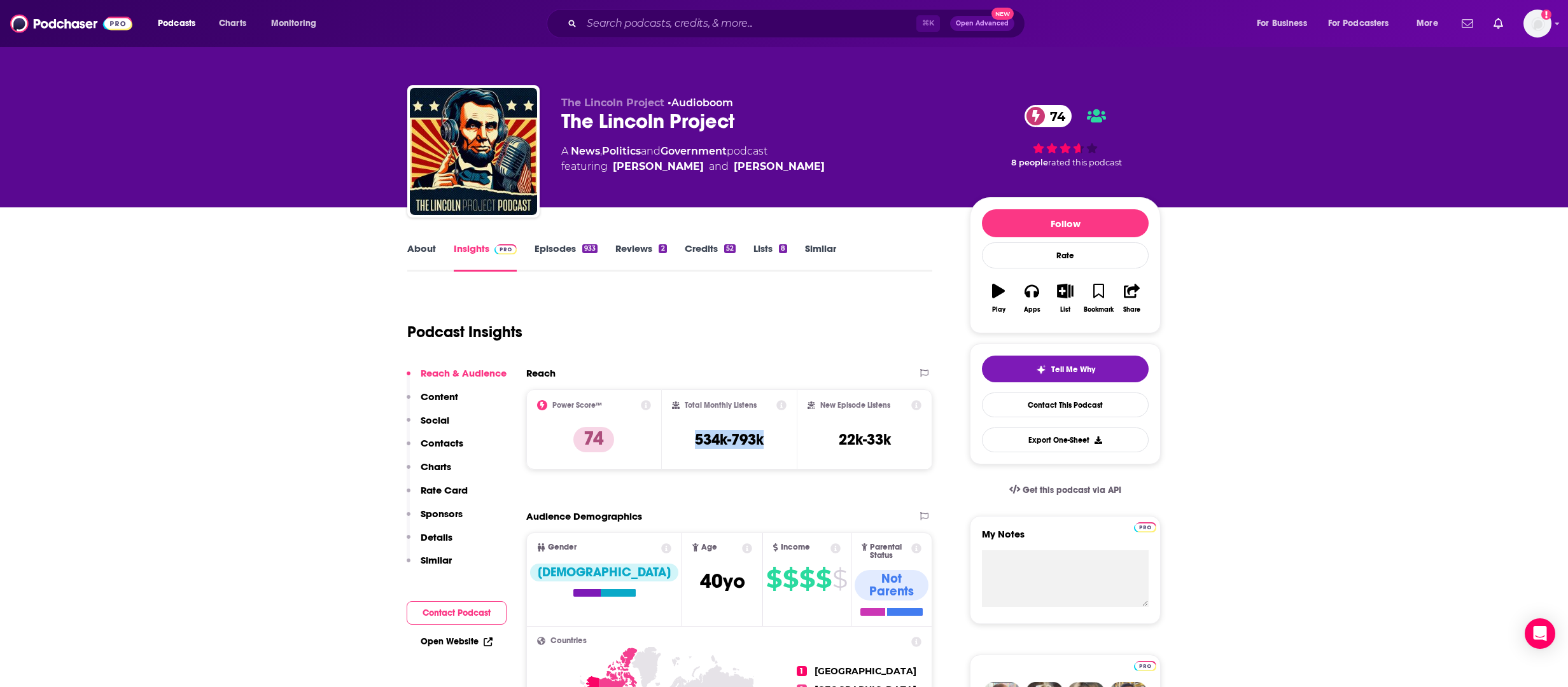
drag, startPoint x: 766, startPoint y: 439, endPoint x: 848, endPoint y: 47, distance: 400.5
click at [687, 434] on div "Total Monthly Listens 534k-793k" at bounding box center [730, 429] width 115 height 58
copy h3 "534k-793k"
click at [789, 23] on input "Search podcasts, credits, & more..." at bounding box center [748, 23] width 335 height 20
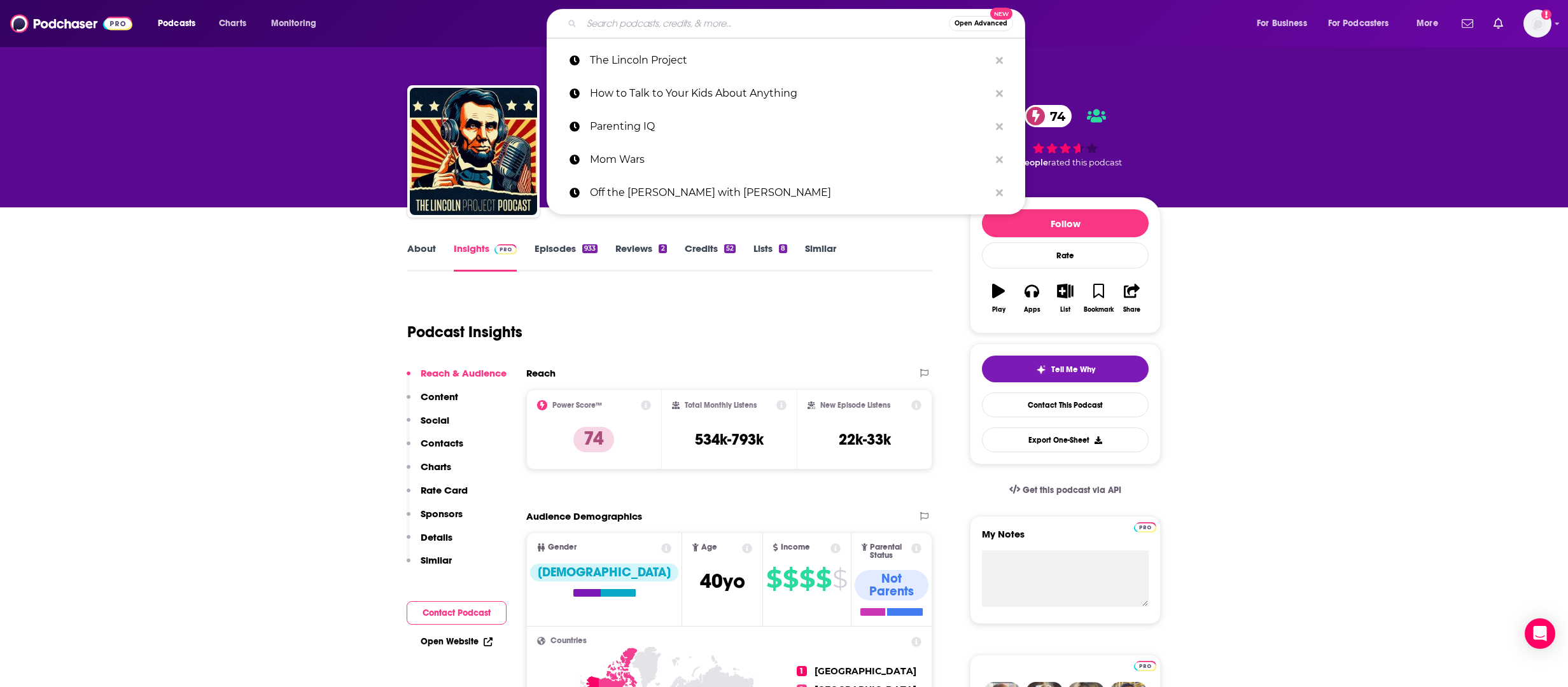
paste input "Open Book with [PERSON_NAME]"
type input "Open Book with [PERSON_NAME]"
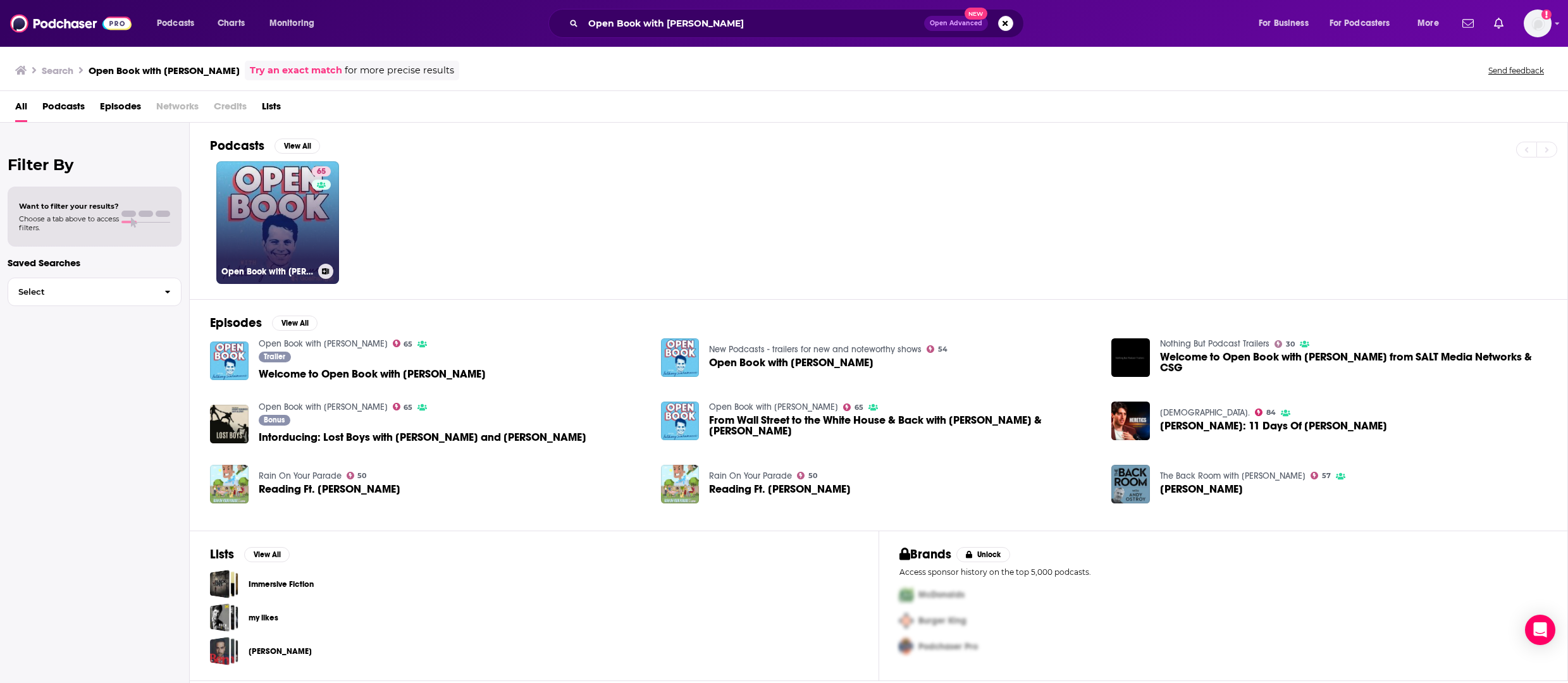
click at [294, 237] on link "65 Open Book with [PERSON_NAME]" at bounding box center [277, 223] width 123 height 123
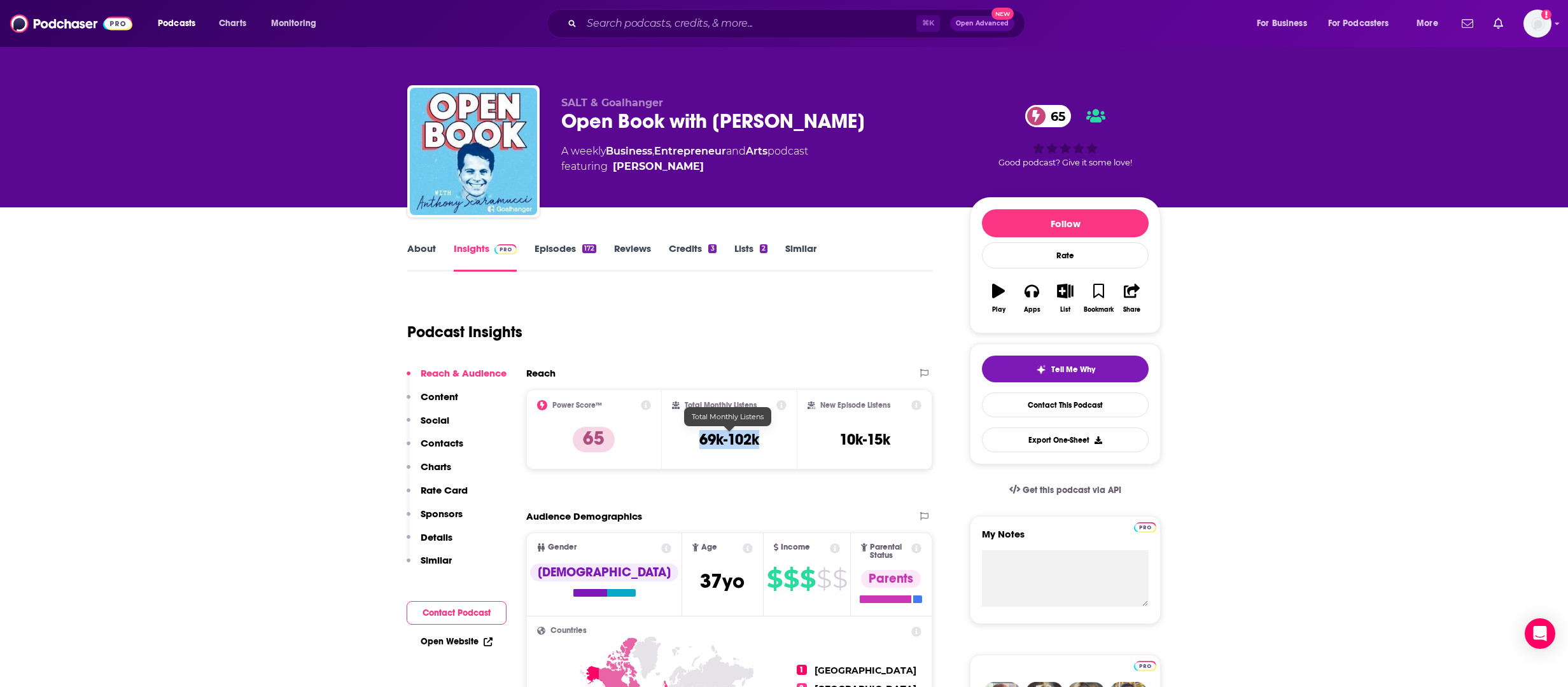
drag, startPoint x: 763, startPoint y: 442, endPoint x: 698, endPoint y: 445, distance: 65.1
click at [698, 445] on div "Total Monthly Listens 69k-102k" at bounding box center [730, 429] width 115 height 58
copy h3 "69k-102k"
